Goal: Entertainment & Leisure: Consume media (video, audio)

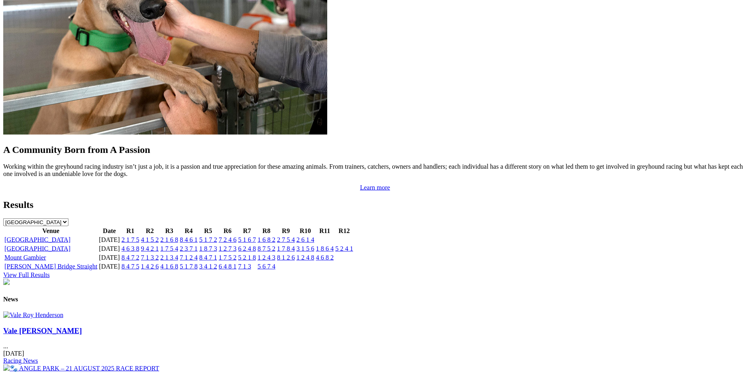
scroll to position [725, 0]
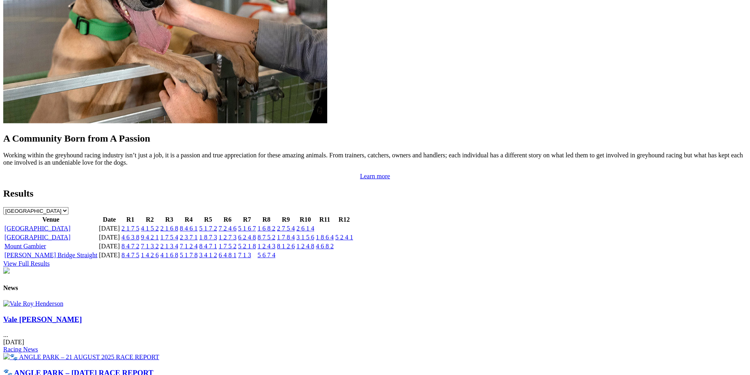
click at [178, 234] on link "1 7 5 4" at bounding box center [169, 237] width 18 height 7
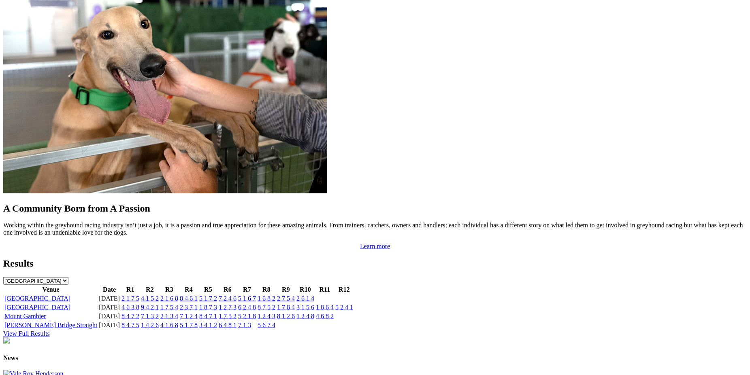
scroll to position [671, 0]
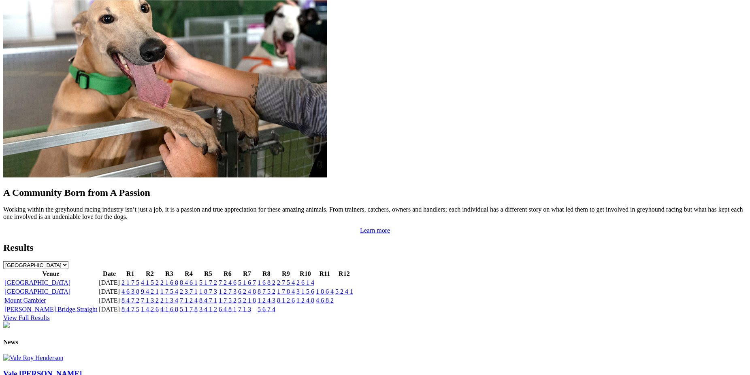
click at [178, 288] on link "1 7 5 4" at bounding box center [169, 291] width 18 height 7
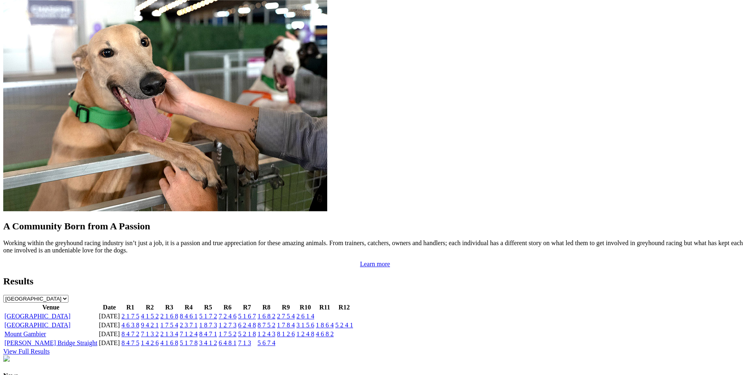
scroll to position [700, 0]
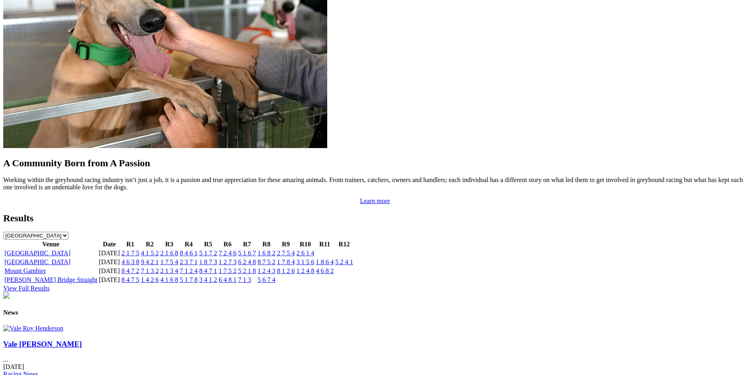
click at [178, 268] on link "2 1 3 4" at bounding box center [169, 271] width 18 height 7
